Goal: Find specific page/section: Find specific page/section

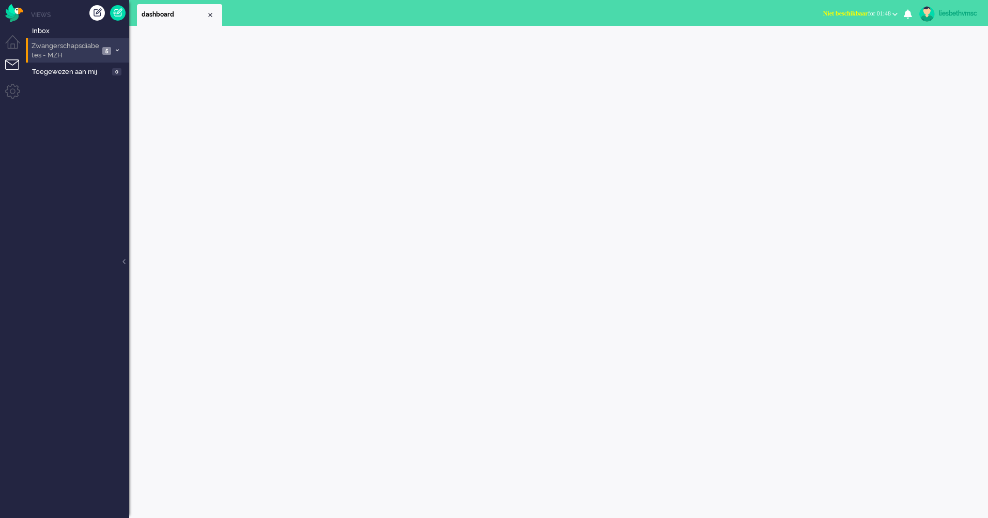
click at [75, 49] on span "Zwangerschapsdiabetes - MZH" at bounding box center [64, 50] width 69 height 19
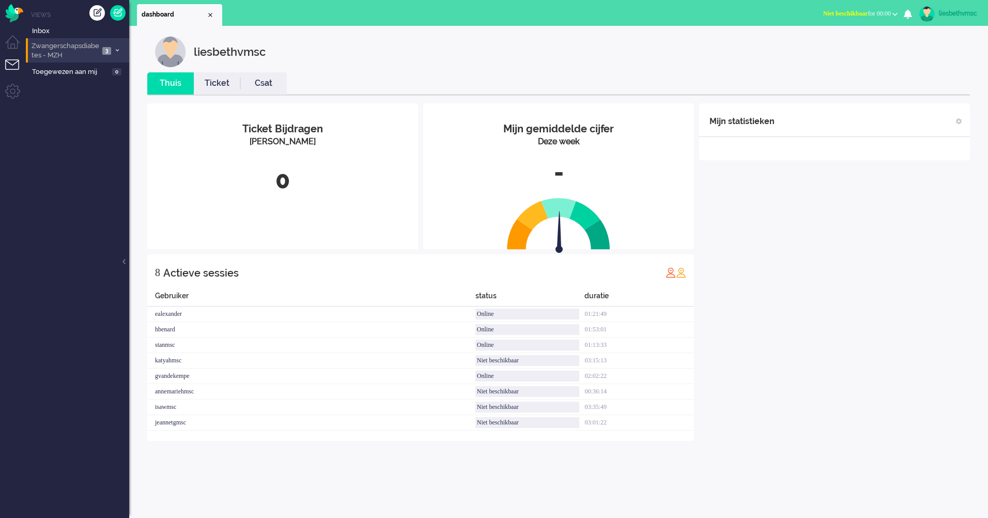
click at [77, 54] on span "Zwangerschapsdiabetes - MZH" at bounding box center [64, 50] width 69 height 19
click at [65, 49] on span "Zwangerschapsdiabetes - MZH" at bounding box center [64, 50] width 69 height 19
